Goal: Information Seeking & Learning: Learn about a topic

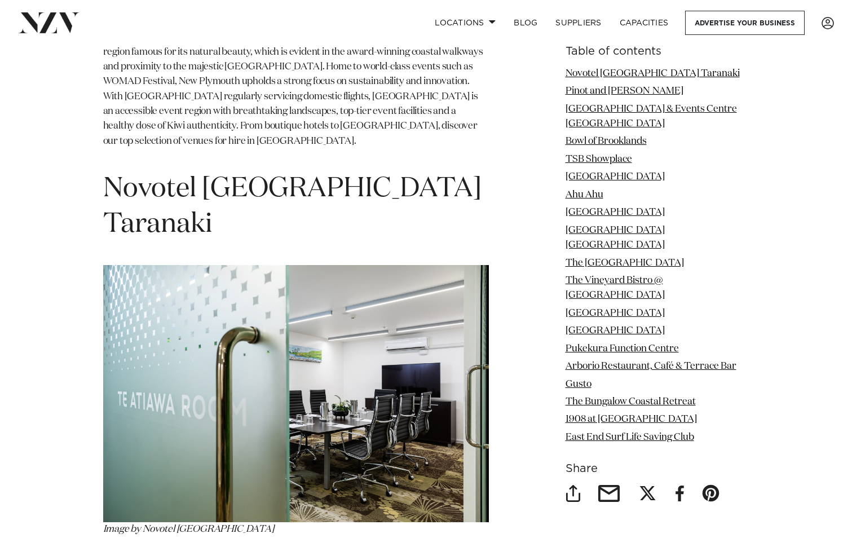
scroll to position [564, 0]
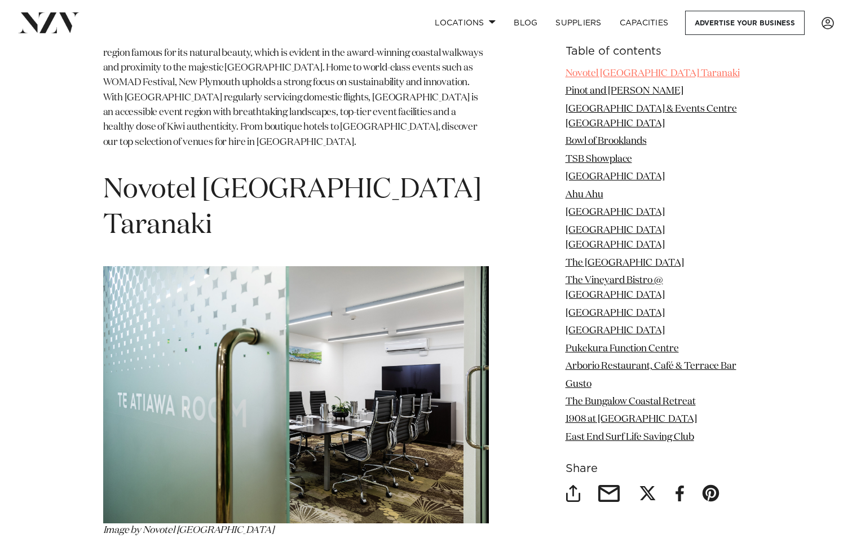
click at [628, 73] on link "Novotel [GEOGRAPHIC_DATA] Taranaki" at bounding box center [652, 74] width 174 height 10
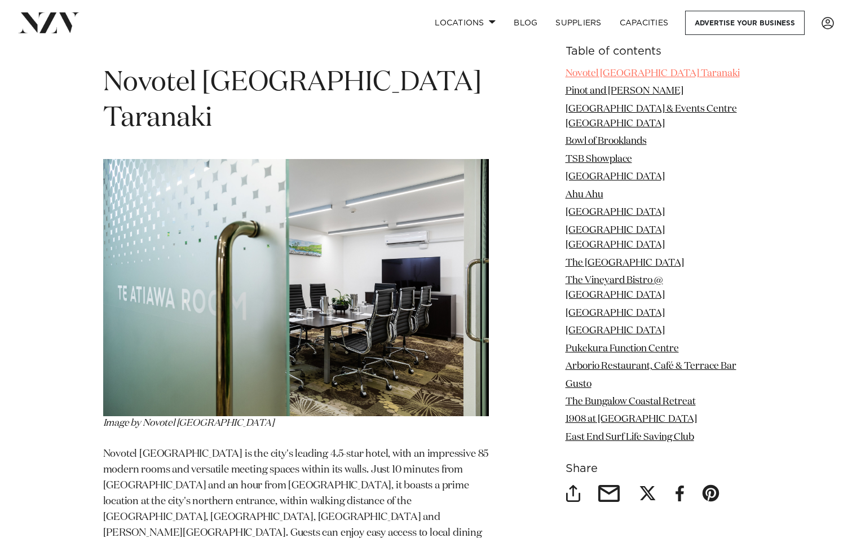
scroll to position [676, 0]
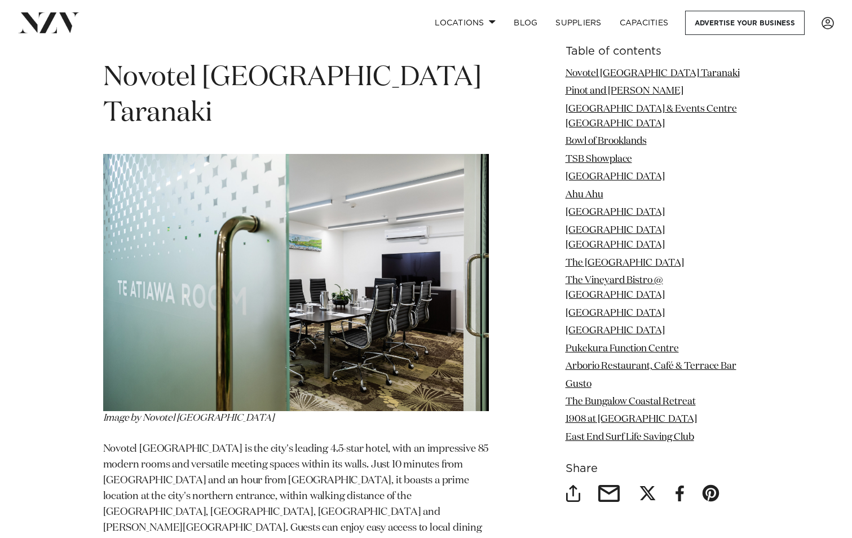
click at [334, 305] on img at bounding box center [295, 282] width 385 height 257
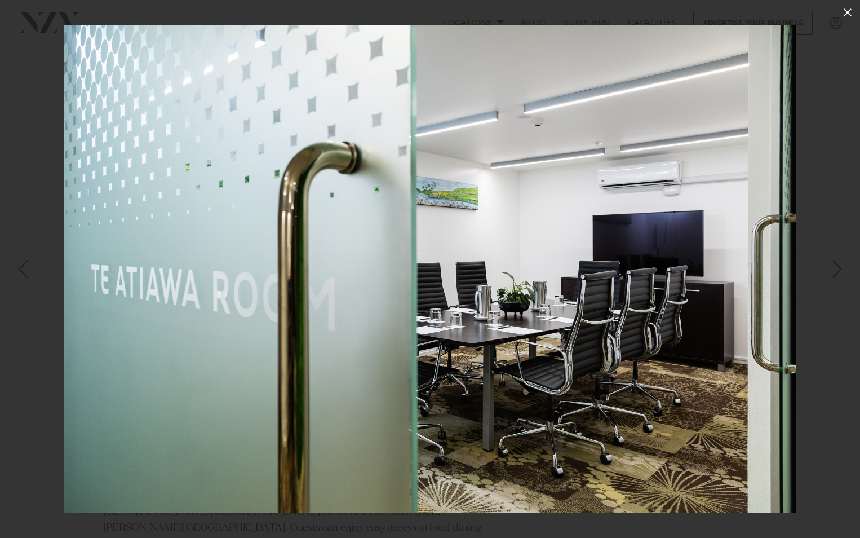
click at [844, 15] on icon at bounding box center [848, 13] width 14 height 14
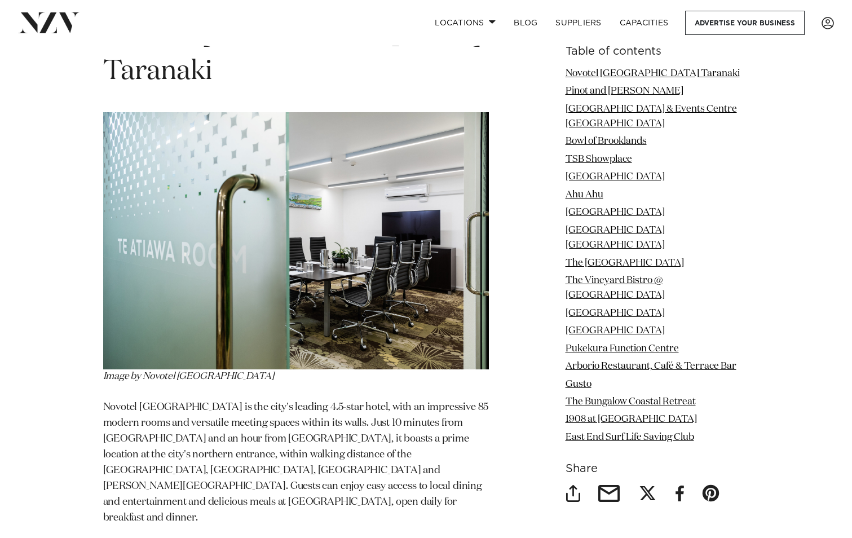
scroll to position [619, 0]
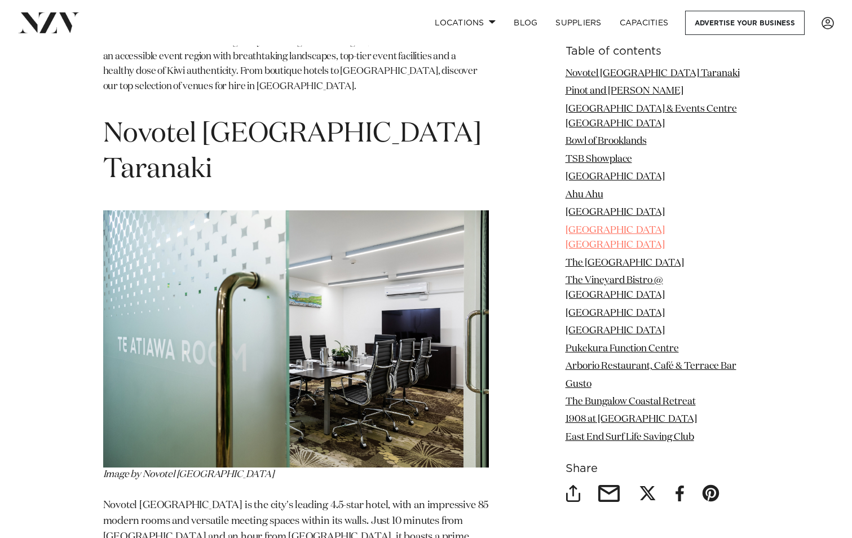
click at [661, 225] on link "[GEOGRAPHIC_DATA] [GEOGRAPHIC_DATA]" at bounding box center [614, 237] width 99 height 24
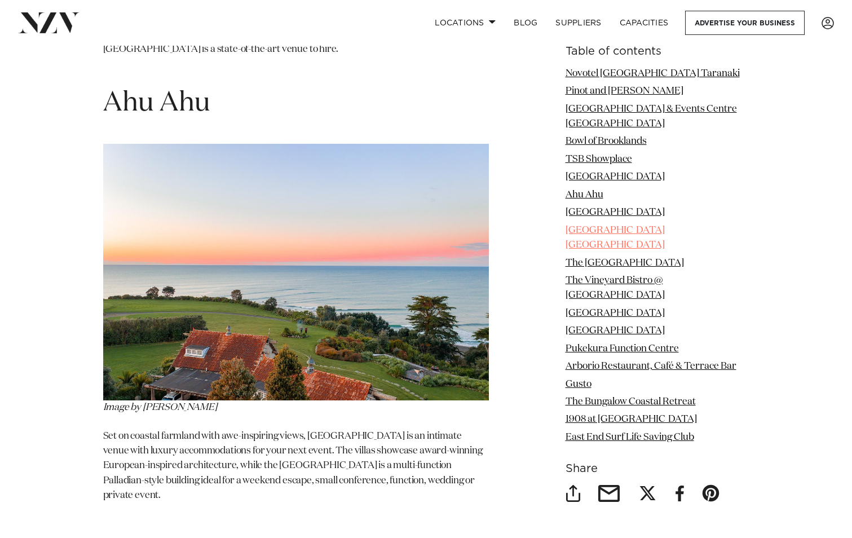
scroll to position [4343, 0]
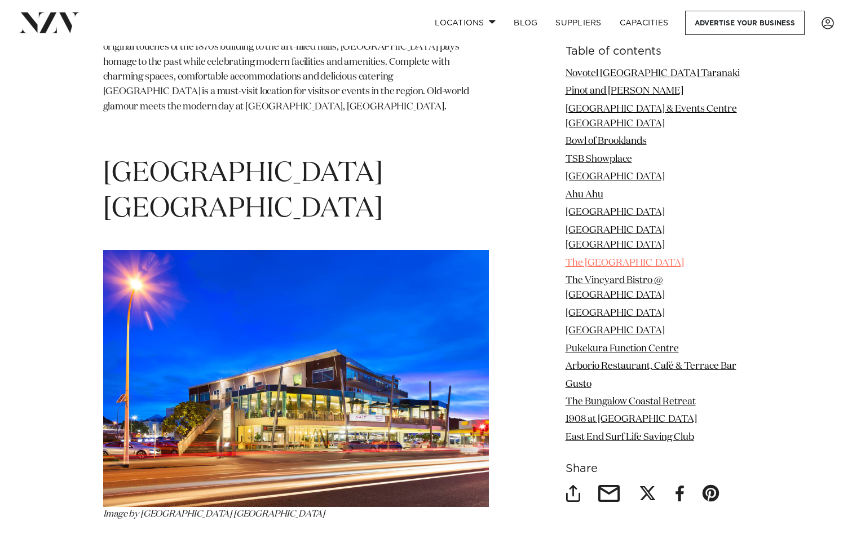
click at [624, 258] on link "The [GEOGRAPHIC_DATA]" at bounding box center [624, 263] width 118 height 10
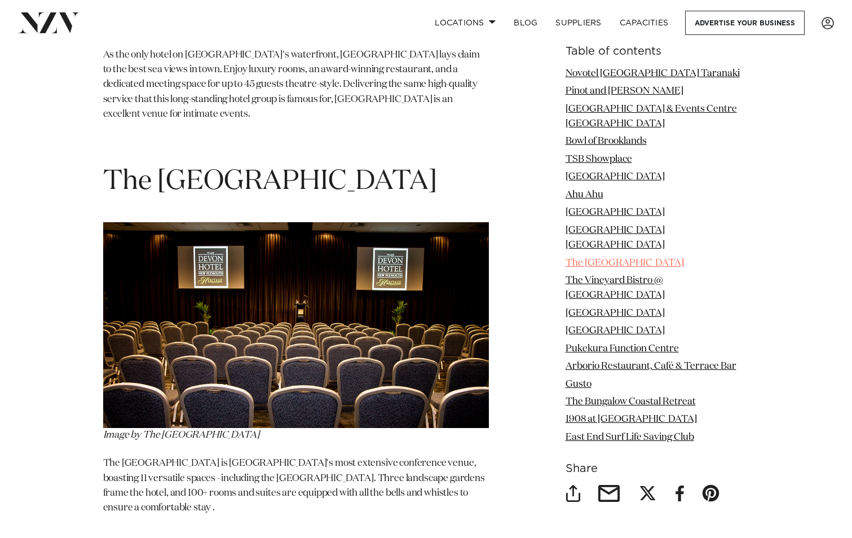
scroll to position [4838, 0]
